Goal: Information Seeking & Learning: Check status

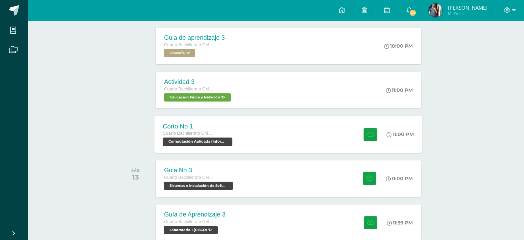
scroll to position [266, 0]
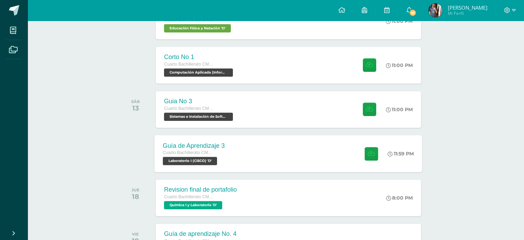
click at [263, 155] on div "Guía de Aprendizaje 3 Cuarto Bachillerato CMP Bachillerato en CCLL con Orientac…" at bounding box center [289, 153] width 268 height 37
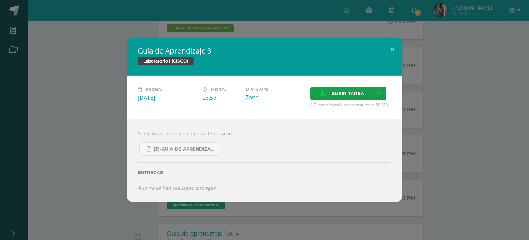
click at [394, 45] on button at bounding box center [393, 49] width 20 height 23
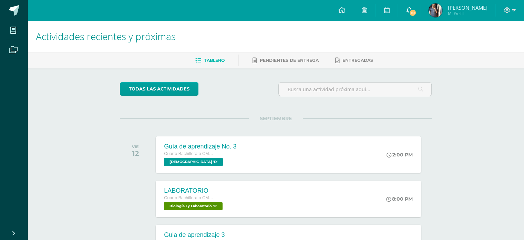
click at [417, 12] on span "10" at bounding box center [413, 13] width 8 height 8
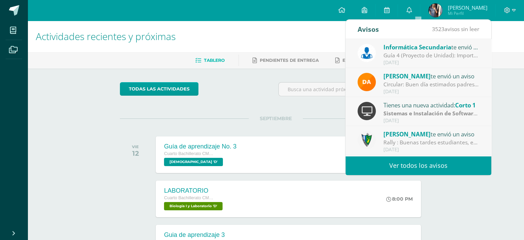
drag, startPoint x: 407, startPoint y: 174, endPoint x: 408, endPoint y: 170, distance: 4.4
click at [407, 174] on link "Ver todos los avisos" at bounding box center [419, 165] width 146 height 19
click at [409, 162] on link "Ver todos los avisos" at bounding box center [419, 165] width 146 height 19
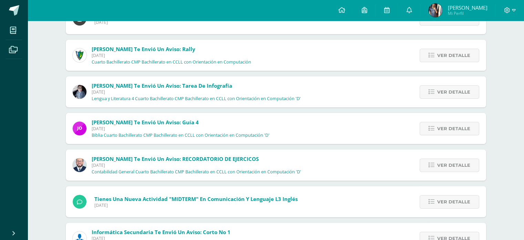
scroll to position [241, 0]
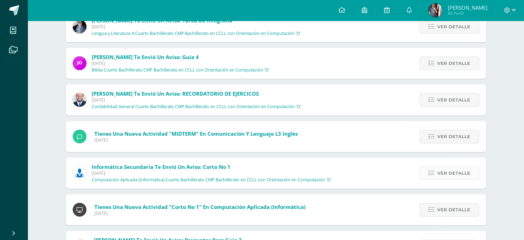
click at [423, 175] on link "Ver detalle" at bounding box center [450, 172] width 60 height 13
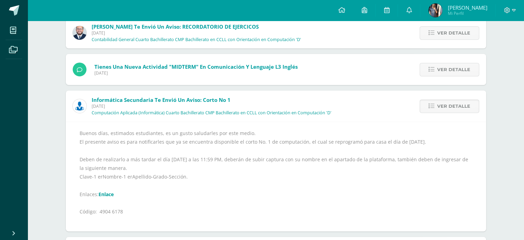
scroll to position [310, 0]
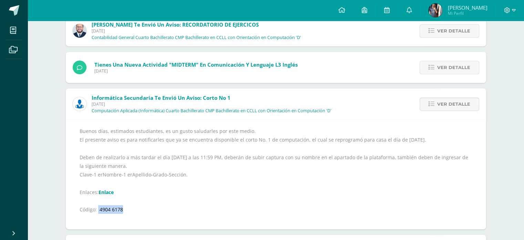
drag, startPoint x: 98, startPoint y: 209, endPoint x: 123, endPoint y: 211, distance: 25.6
click at [123, 211] on div "Buenos días, estimados estudiantes, es un gusto saludarles por este medio. El p…" at bounding box center [276, 173] width 393 height 95
copy div "4904 6178"
click at [106, 192] on link "Enlace" at bounding box center [106, 192] width 15 height 7
click at [458, 107] on span "Ver detalle" at bounding box center [453, 104] width 33 height 13
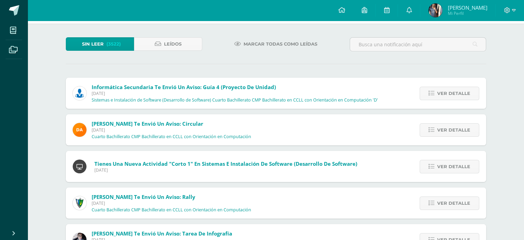
scroll to position [0, 0]
